Goal: Task Accomplishment & Management: Use online tool/utility

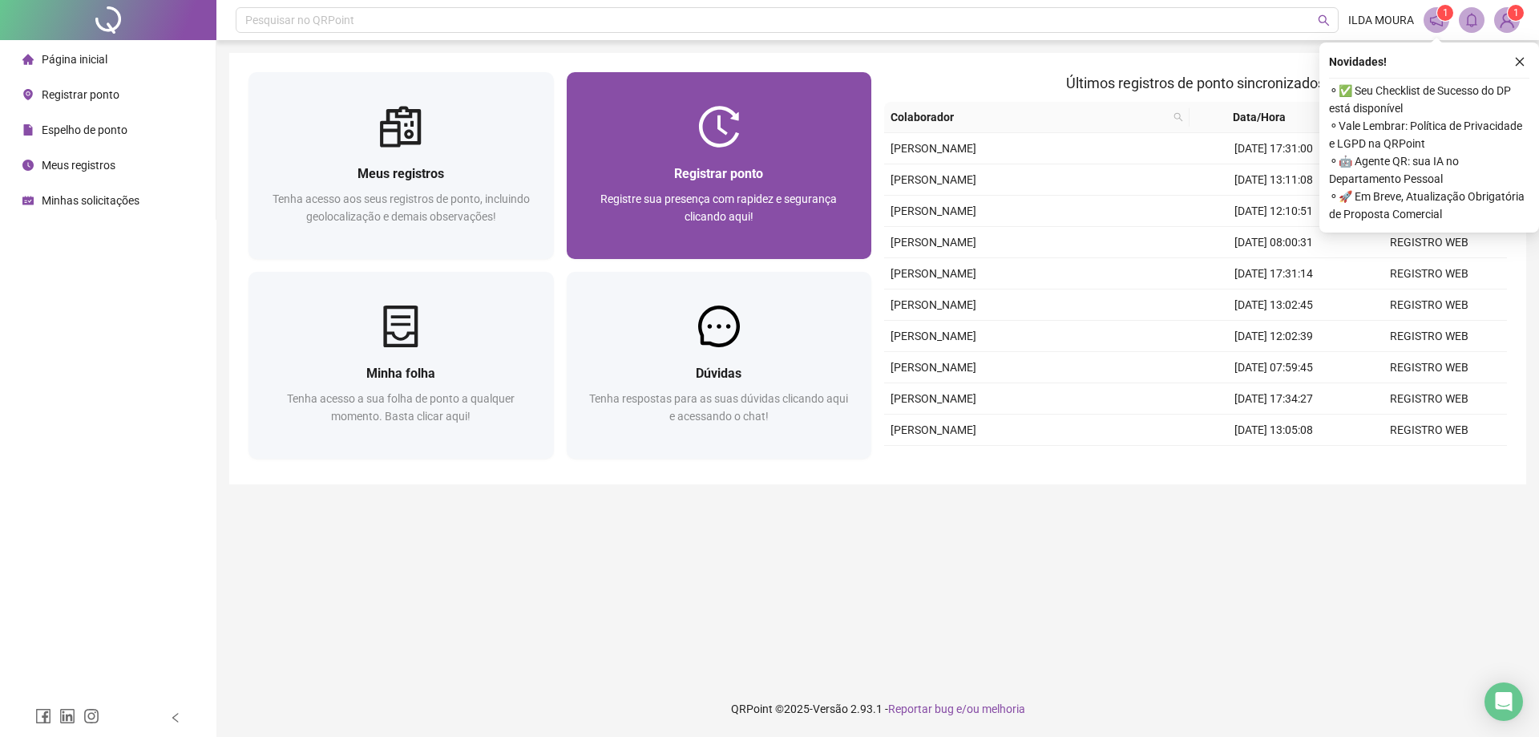
click at [683, 178] on span "Registrar ponto" at bounding box center [718, 173] width 89 height 15
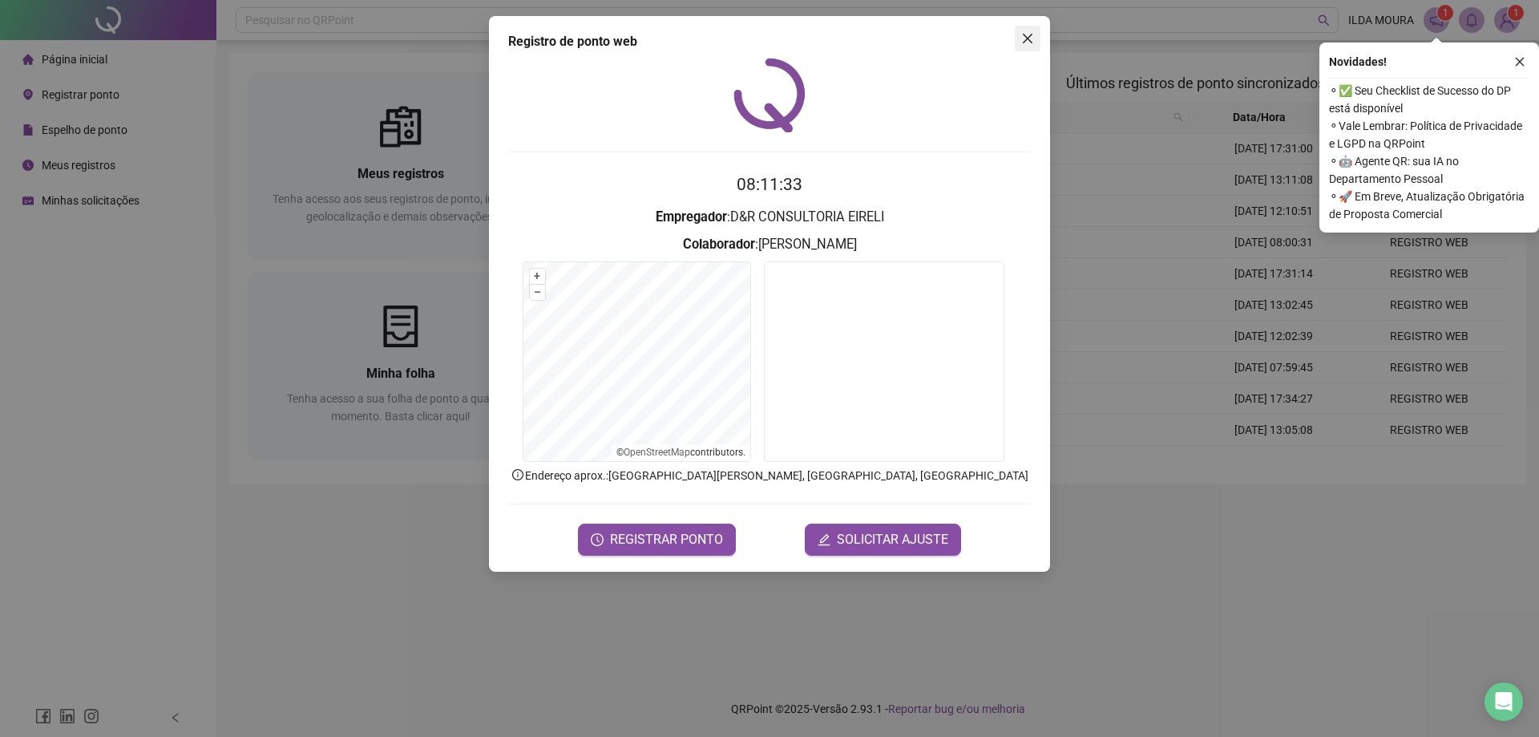
click at [1034, 37] on span "Close" at bounding box center [1028, 38] width 26 height 13
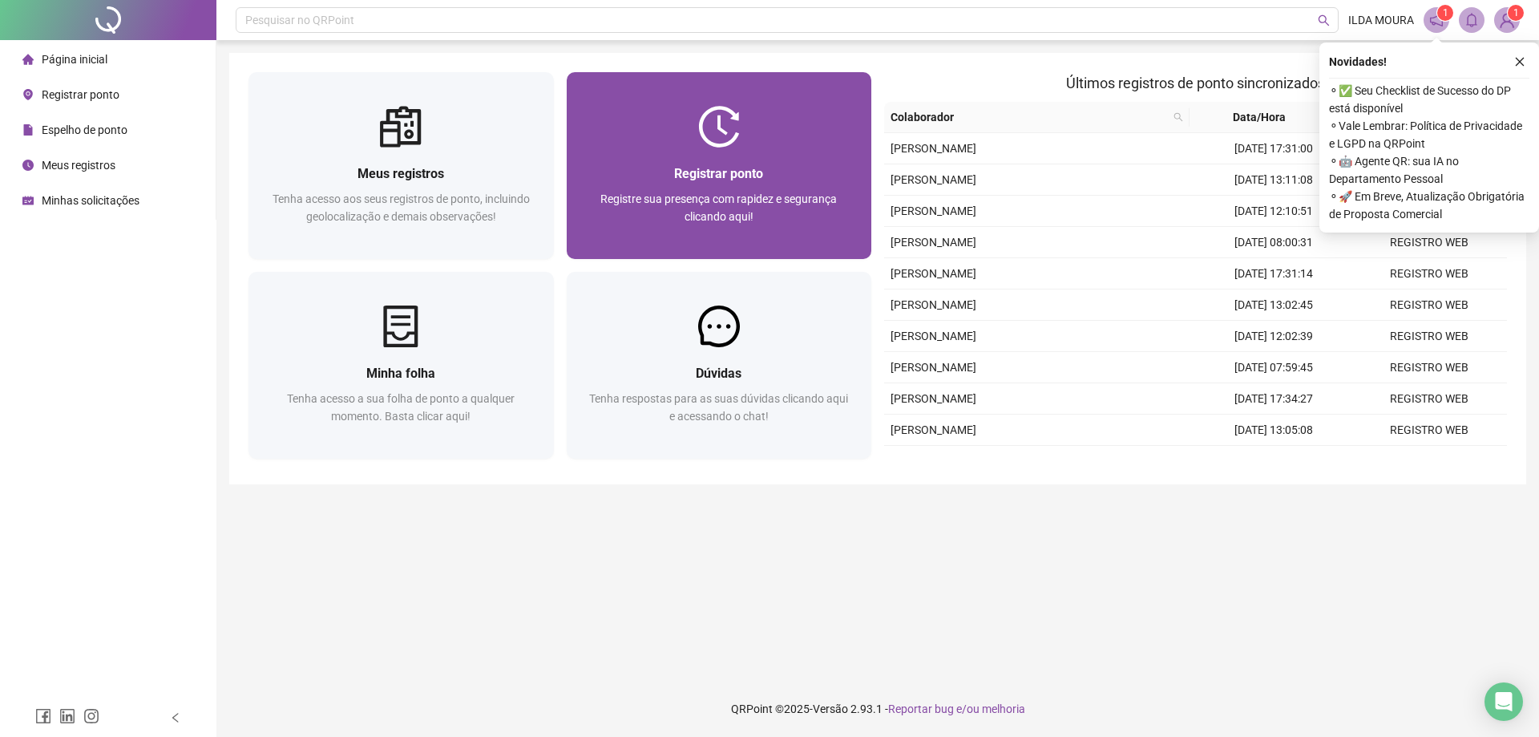
click at [733, 156] on div "Registrar ponto Registre sua presença com rapidez e segurança clicando aqui!" at bounding box center [719, 203] width 305 height 111
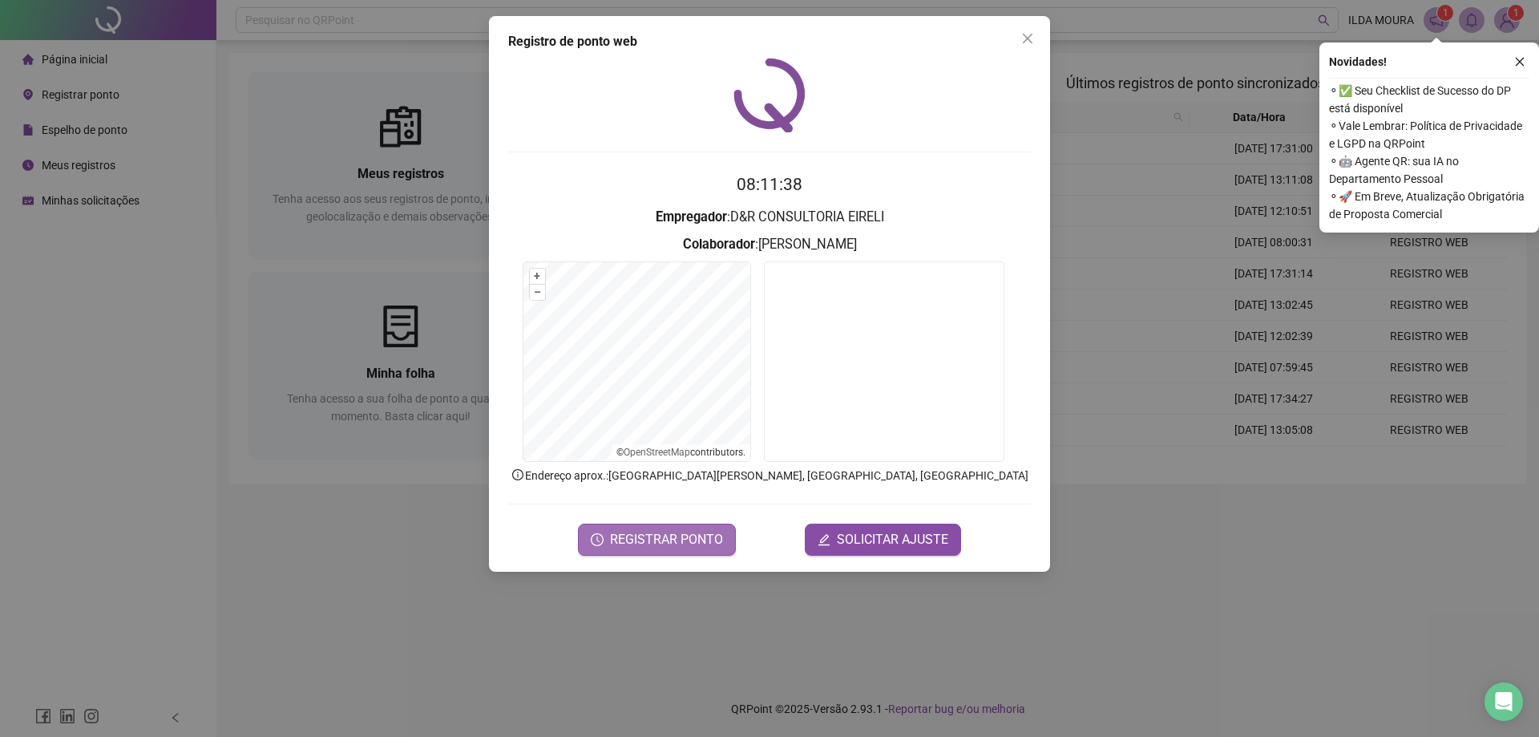
click at [693, 538] on span "REGISTRAR PONTO" at bounding box center [666, 539] width 113 height 19
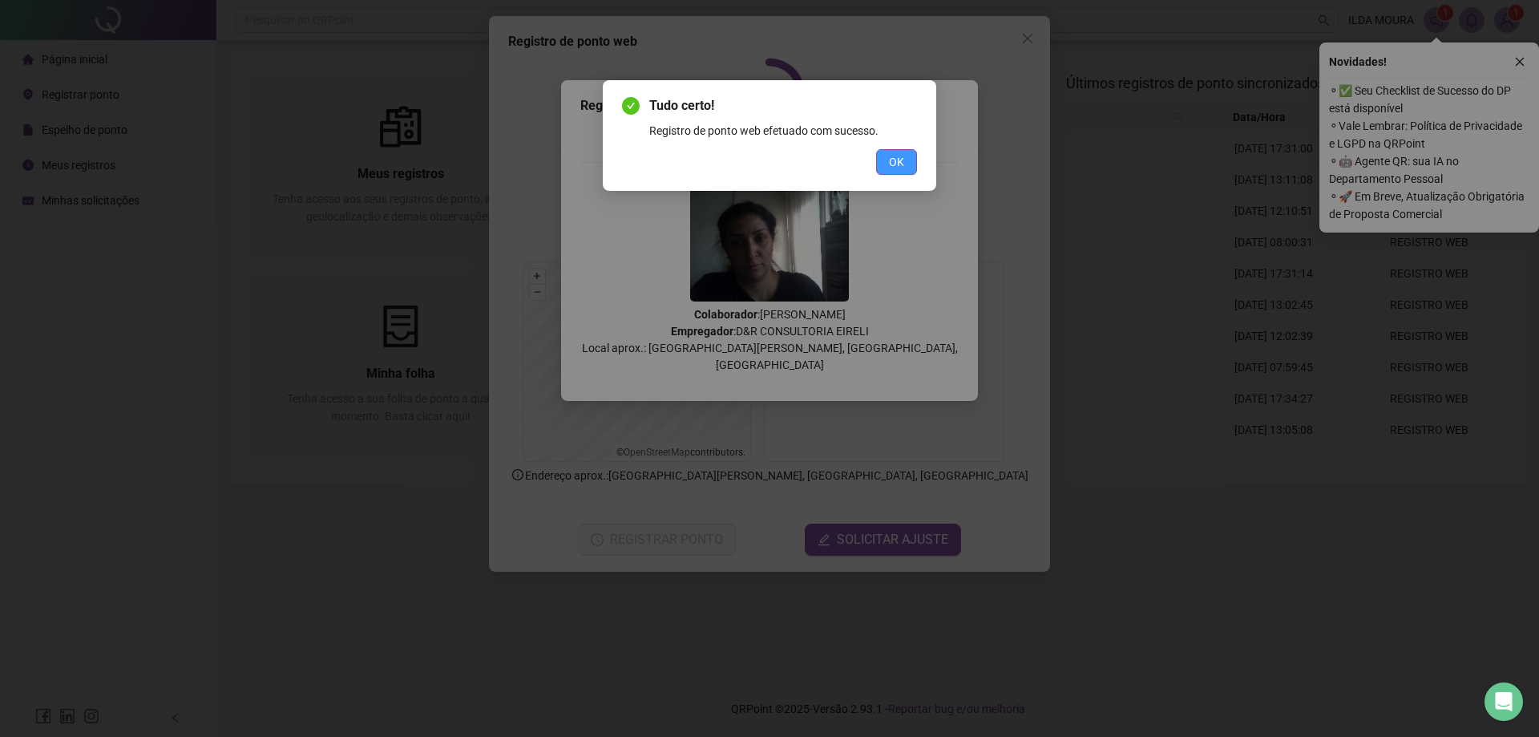
click at [908, 166] on button "OK" at bounding box center [896, 162] width 41 height 26
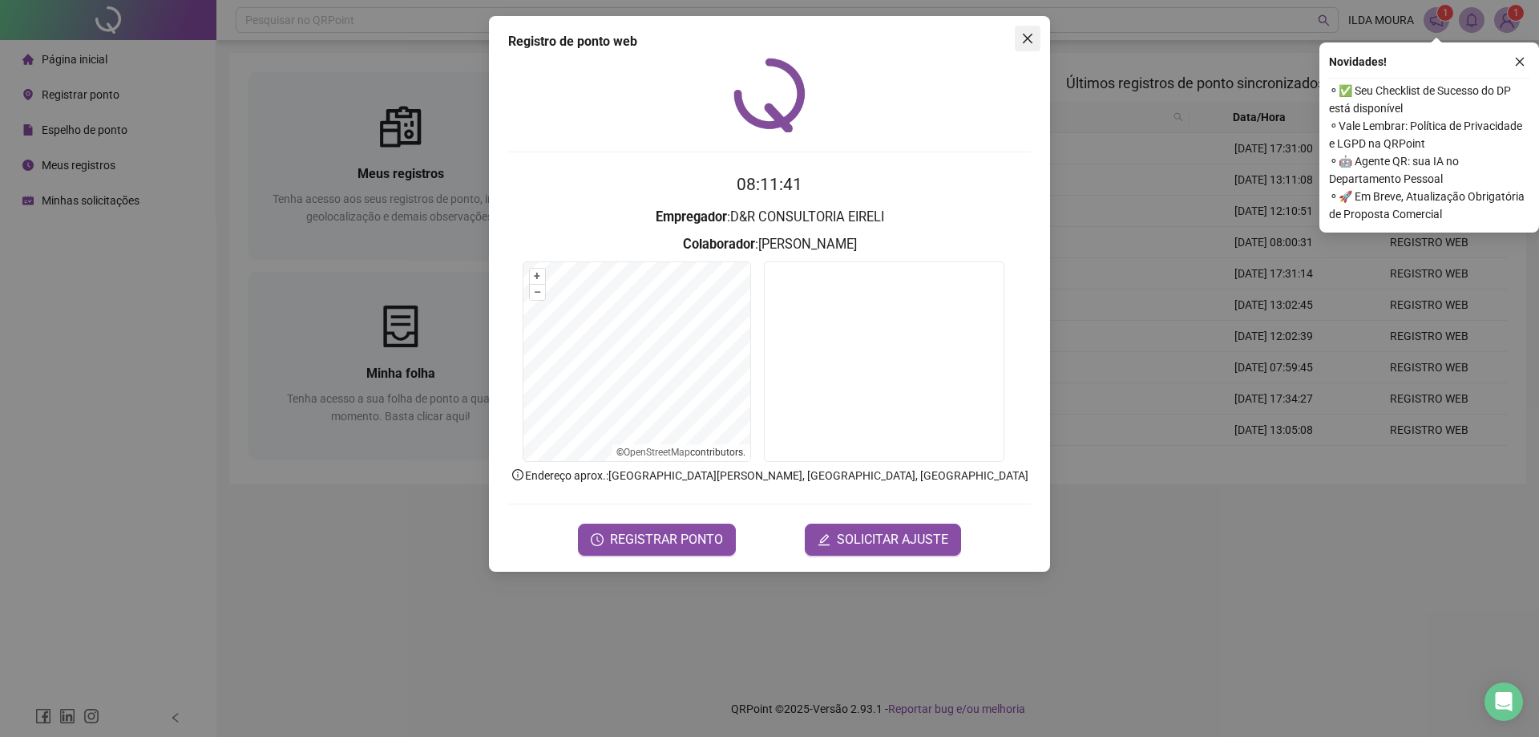
click at [1022, 43] on icon "close" at bounding box center [1027, 38] width 13 height 13
